Goal: Transaction & Acquisition: Book appointment/travel/reservation

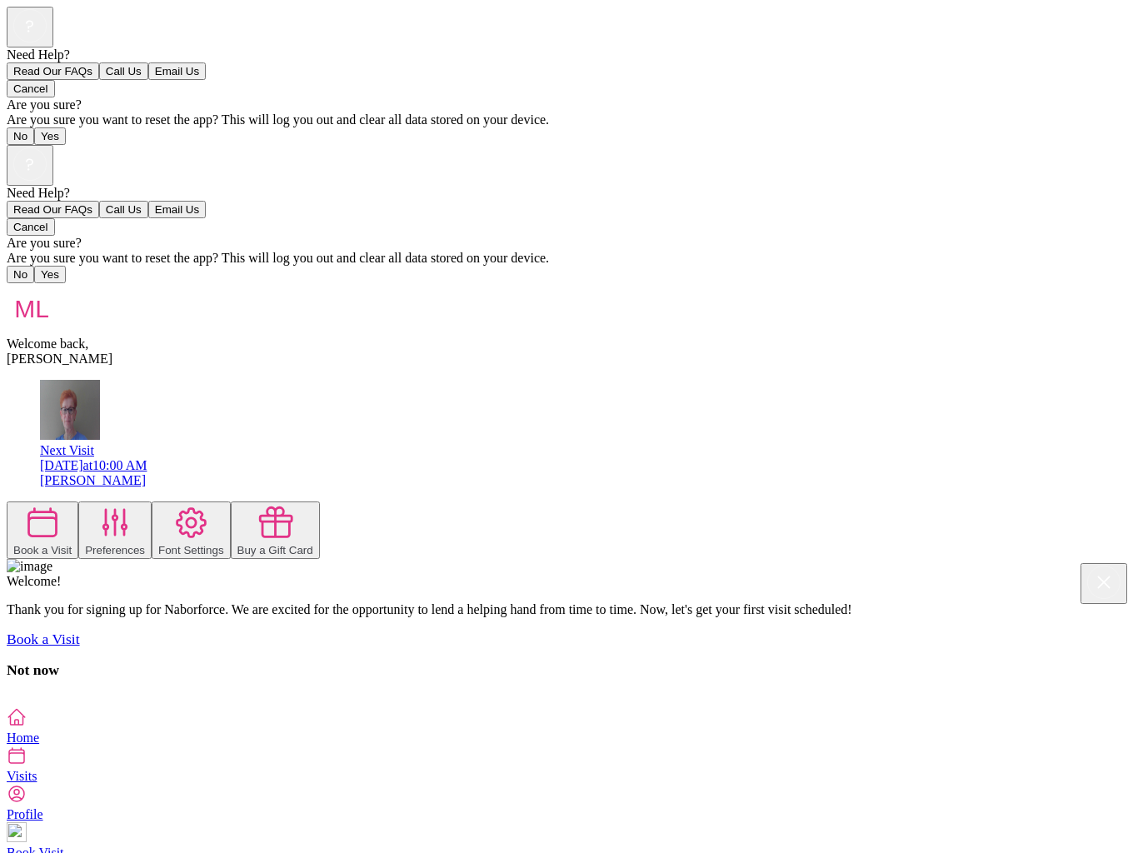
click at [62, 504] on icon at bounding box center [42, 522] width 37 height 37
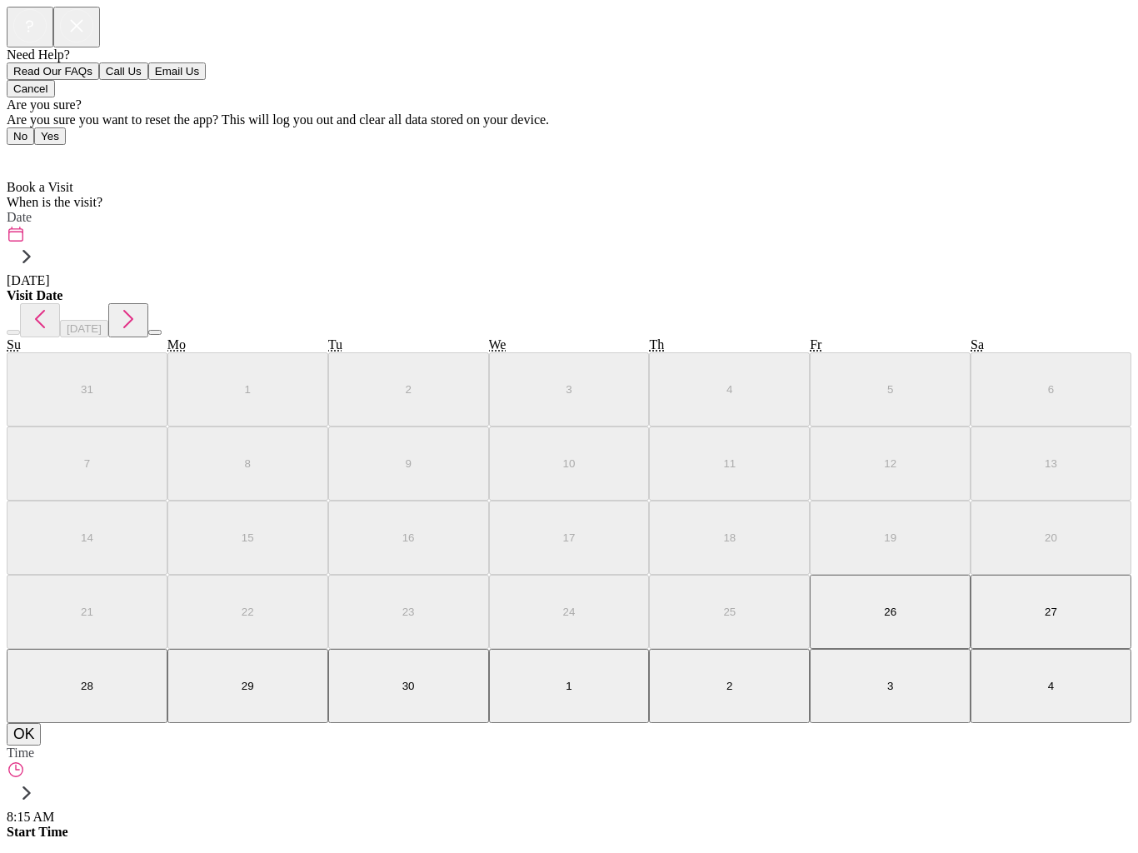
scroll to position [10, 0]
click at [50, 273] on span "[DATE]" at bounding box center [28, 280] width 43 height 14
click at [133, 310] on icon "button" at bounding box center [128, 319] width 10 height 18
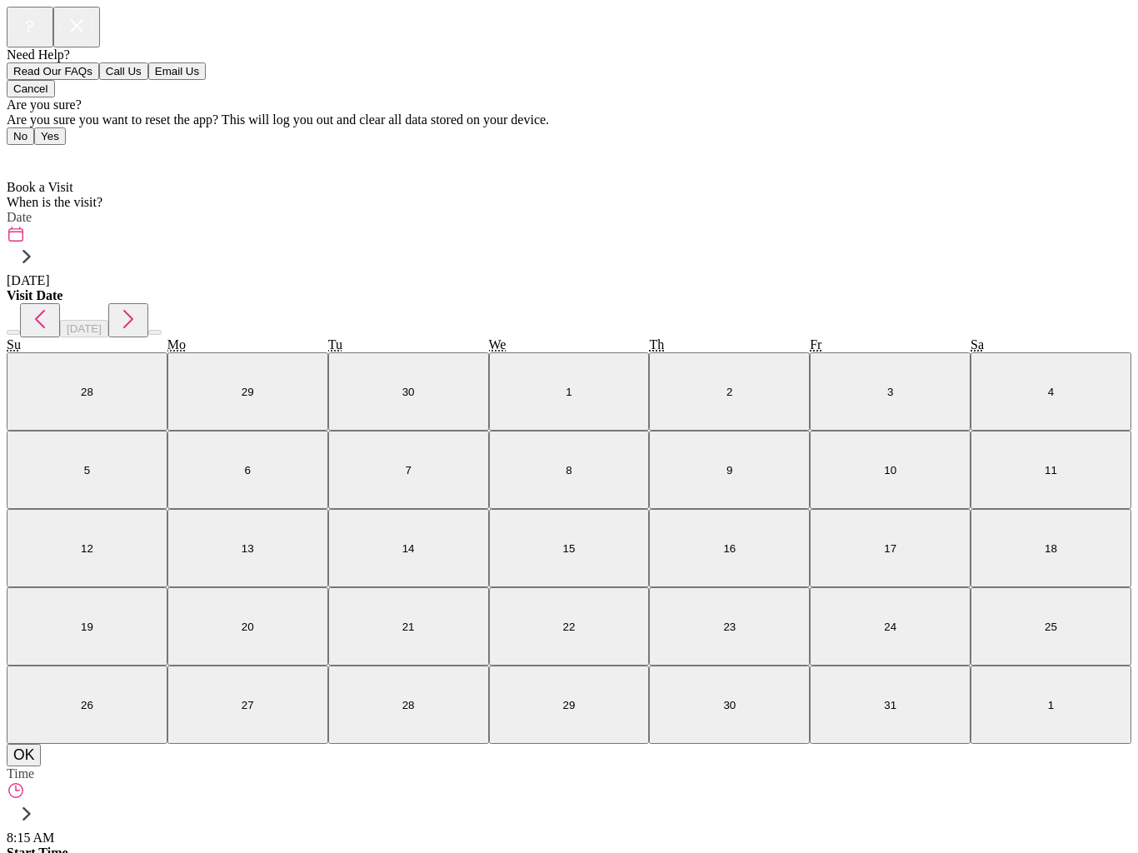
click at [884, 621] on abbr "24" at bounding box center [890, 627] width 12 height 12
click at [41, 766] on button "OK" at bounding box center [24, 755] width 34 height 22
click at [34, 766] on label "Time" at bounding box center [20, 773] width 27 height 14
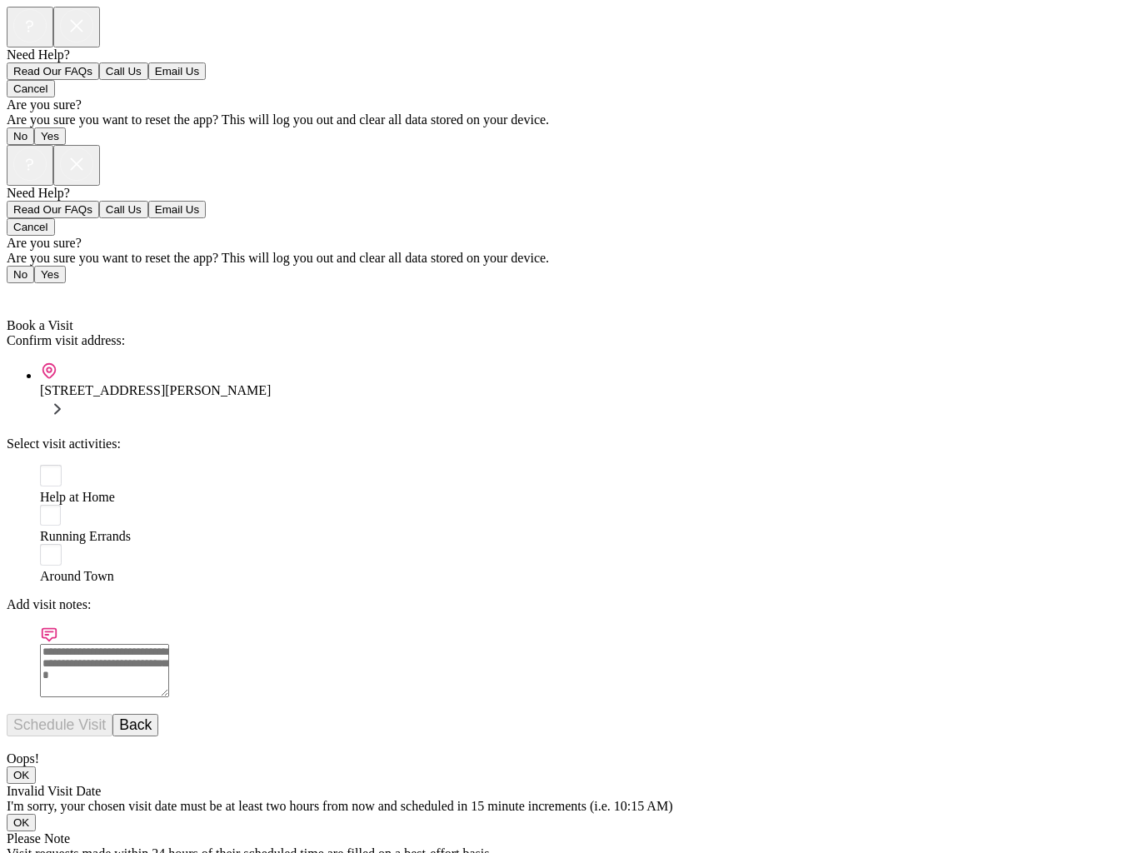
click at [40, 465] on div "Help at Home Running Errands Around Town" at bounding box center [585, 524] width 1091 height 119
click at [40, 465] on rect at bounding box center [51, 476] width 22 height 22
click at [112, 714] on button "Schedule Visit" at bounding box center [60, 725] width 106 height 22
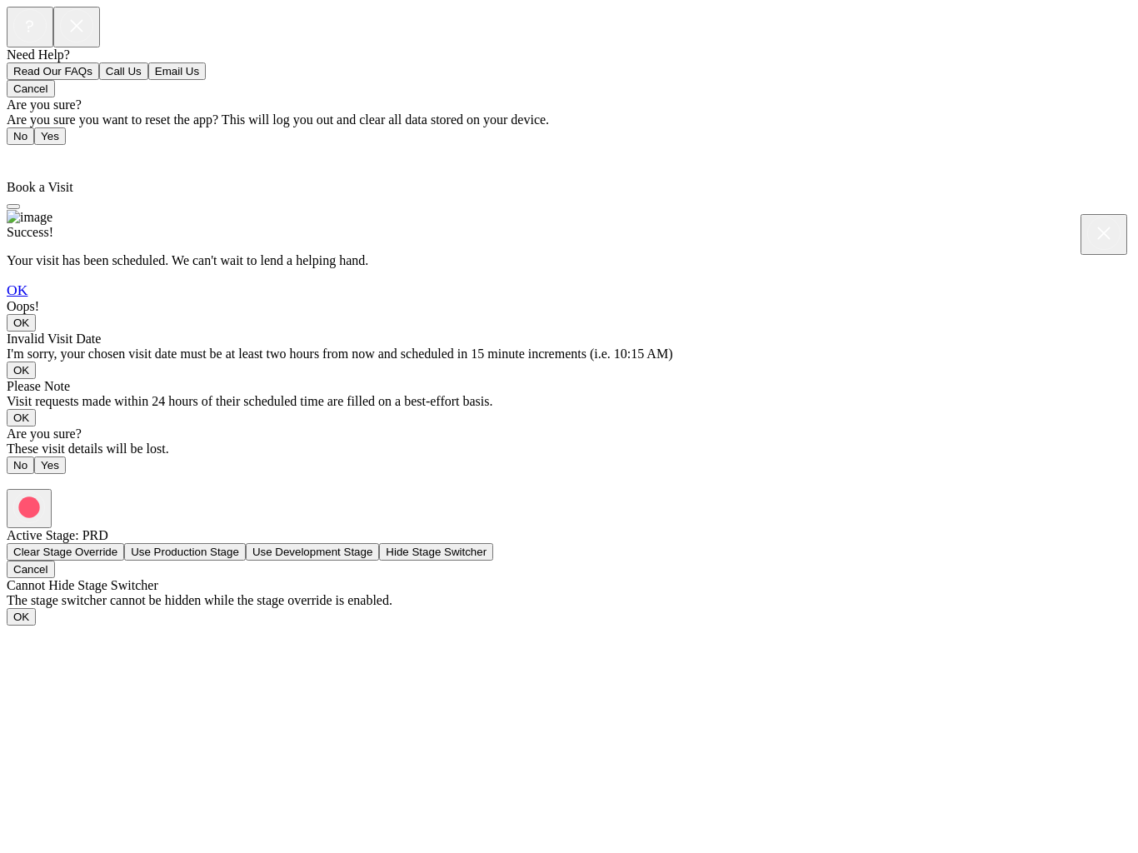
click at [27, 298] on link "OK" at bounding box center [17, 290] width 21 height 17
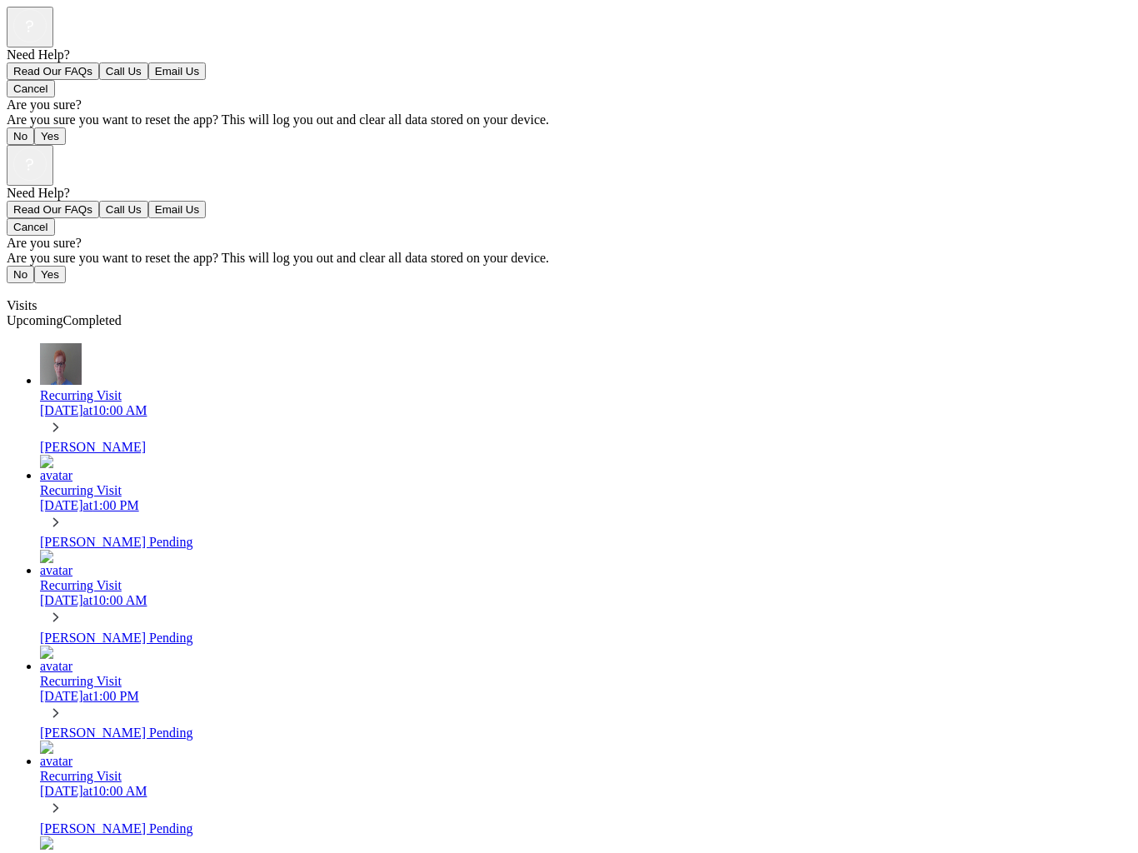
scroll to position [160, 0]
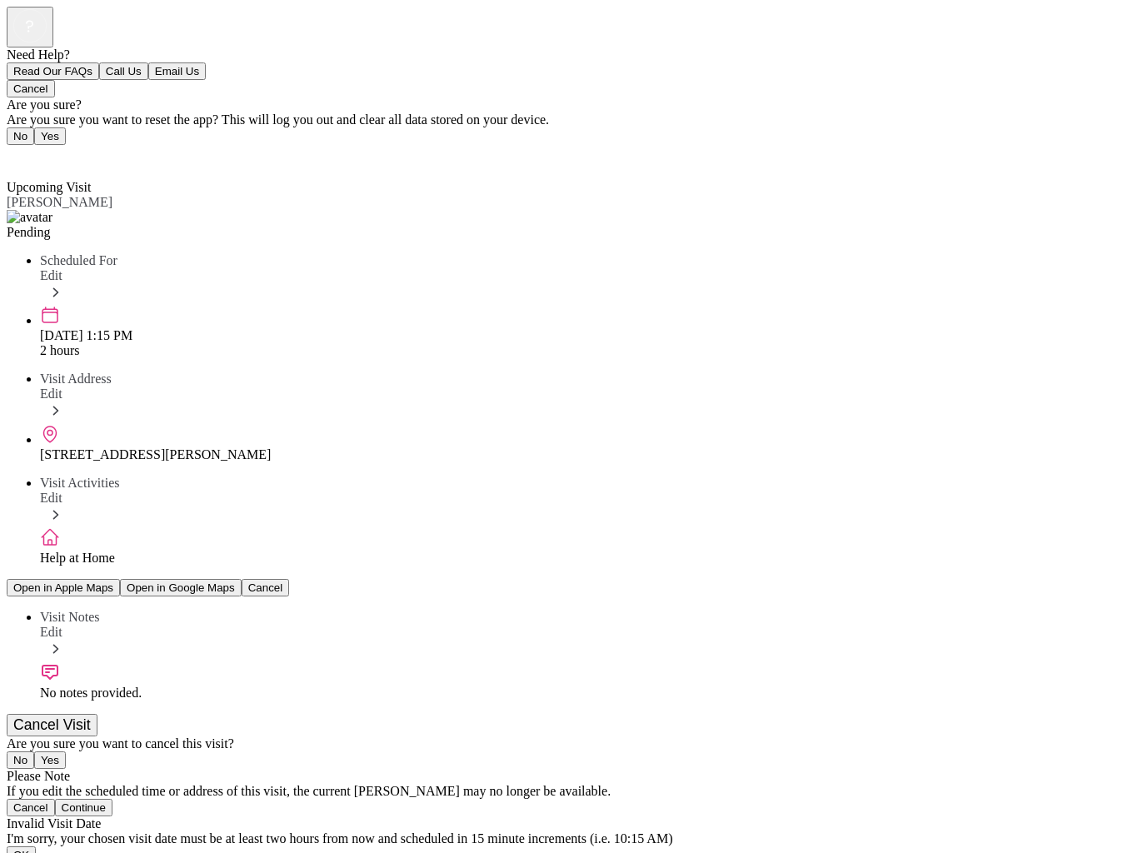
click at [36, 150] on span "Back" at bounding box center [30, 157] width 27 height 14
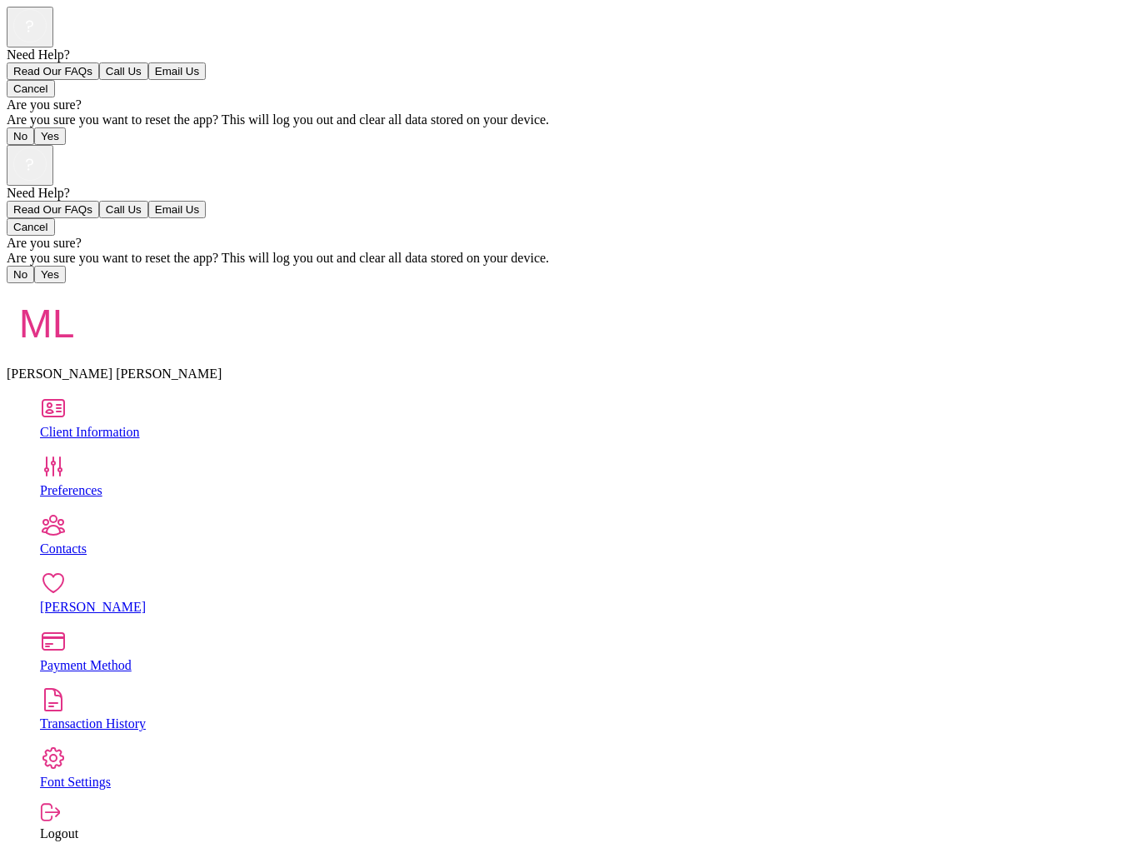
click at [196, 483] on div "Preferences" at bounding box center [585, 490] width 1091 height 15
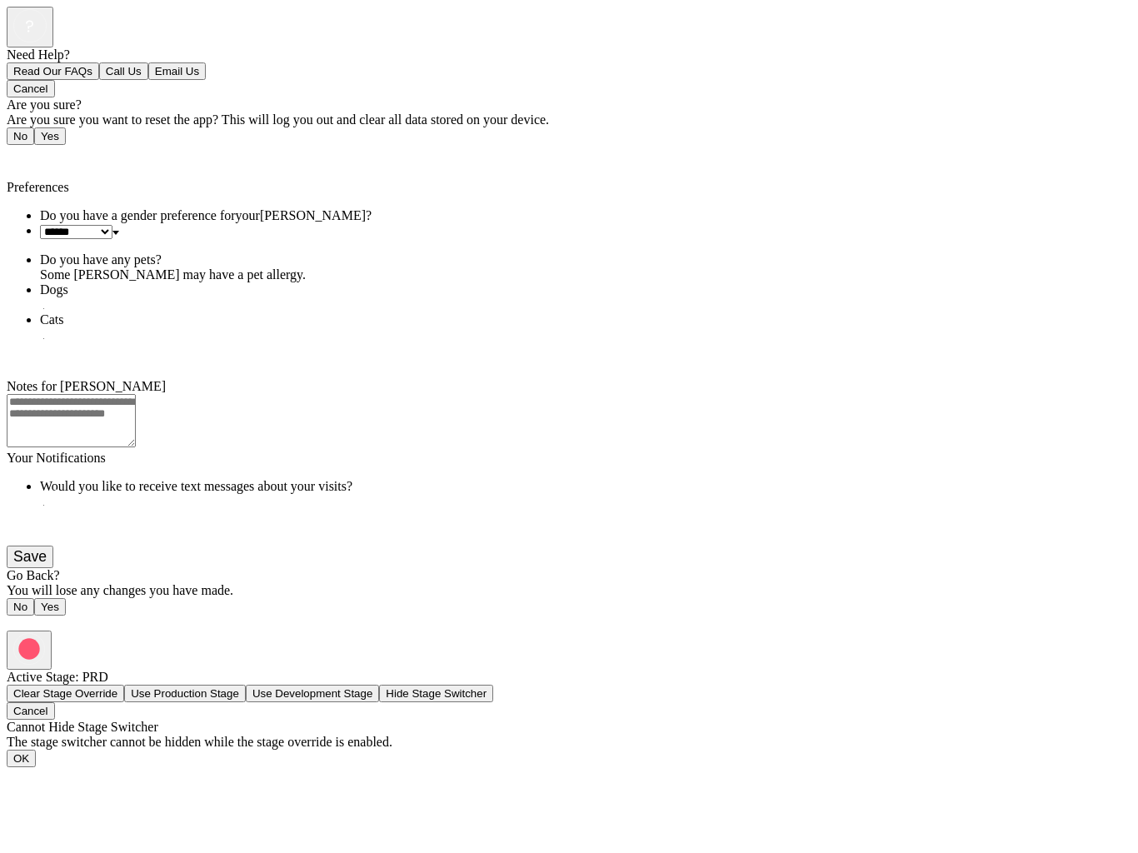
click at [44, 150] on span "Back" at bounding box center [30, 157] width 27 height 14
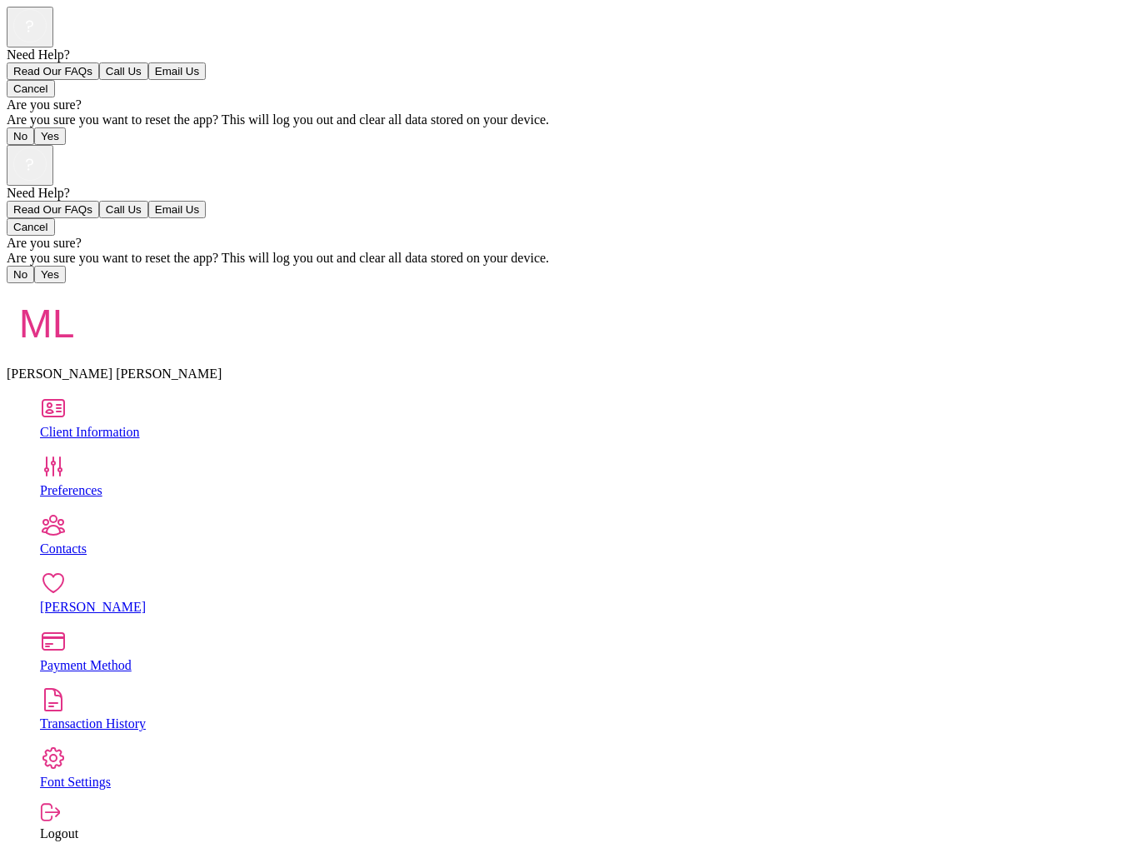
click at [198, 541] on div "Contacts" at bounding box center [585, 548] width 1091 height 15
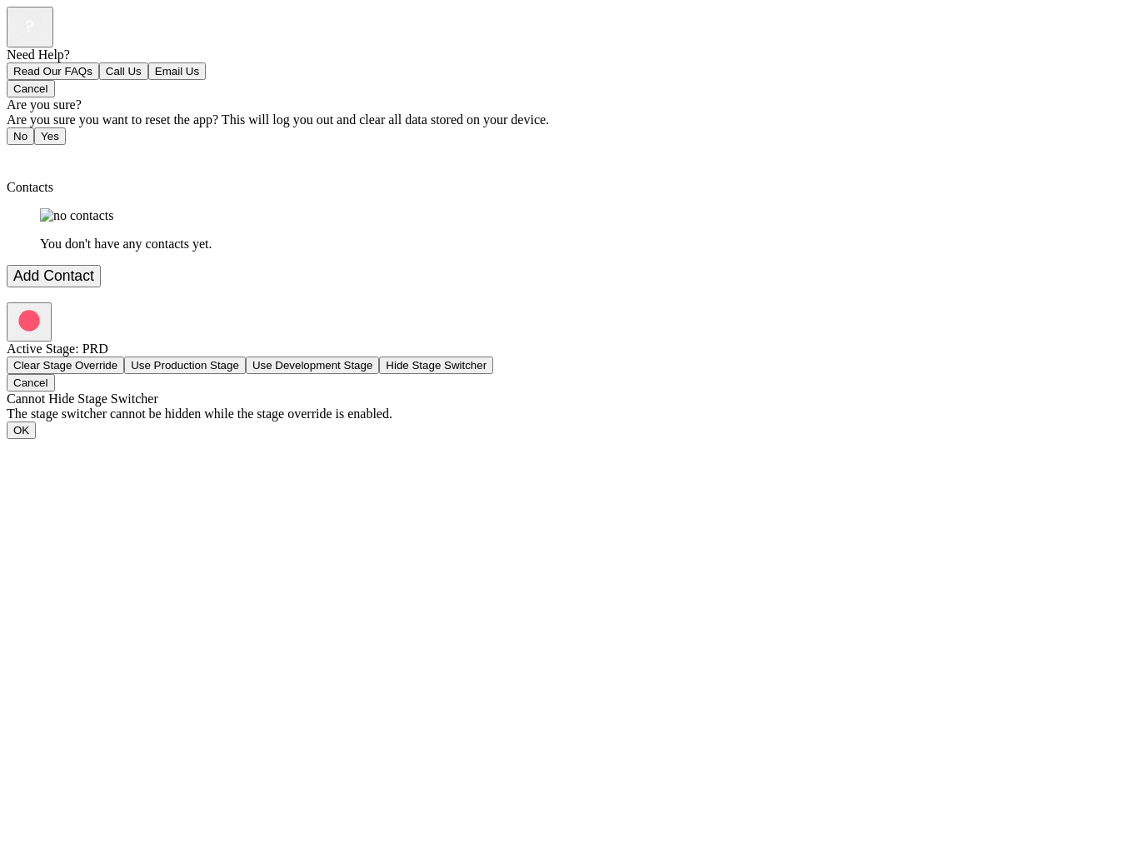
click at [26, 150] on span "Back" at bounding box center [30, 157] width 27 height 14
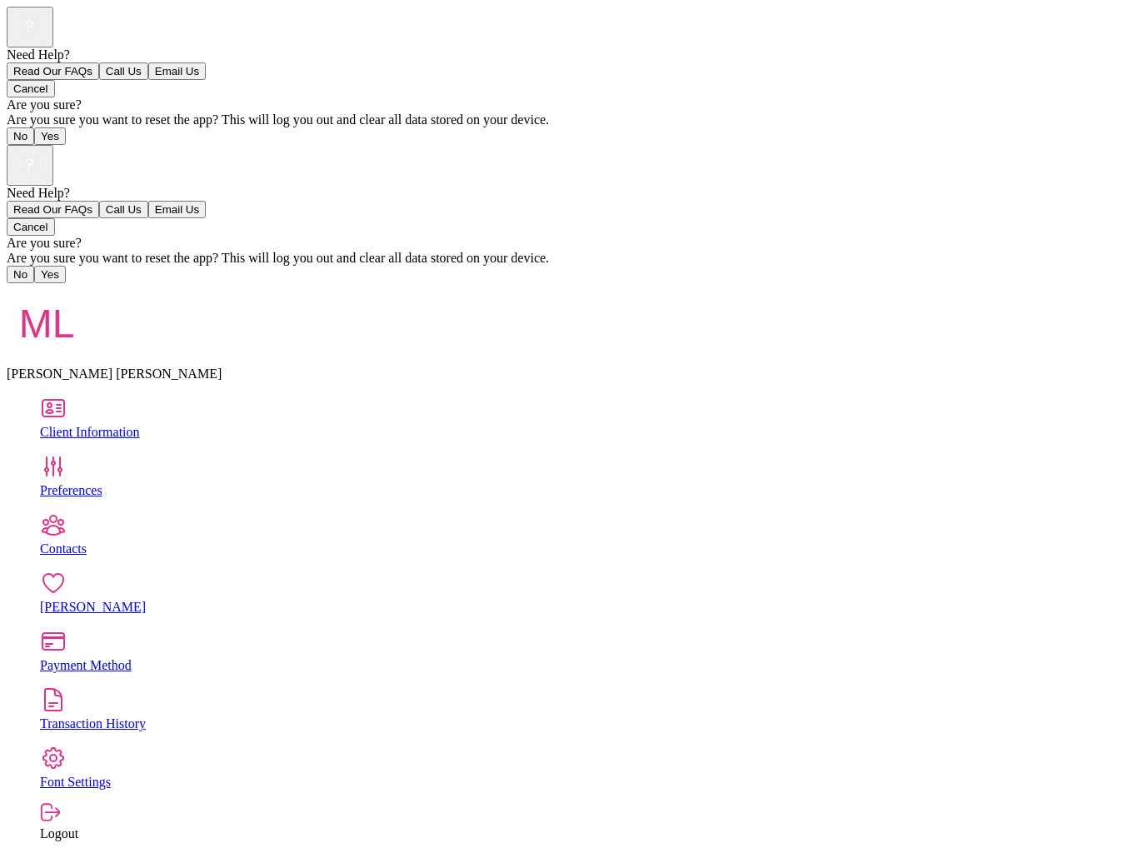
click at [147, 600] on div "[PERSON_NAME]" at bounding box center [585, 607] width 1091 height 15
